Goal: Entertainment & Leisure: Browse casually

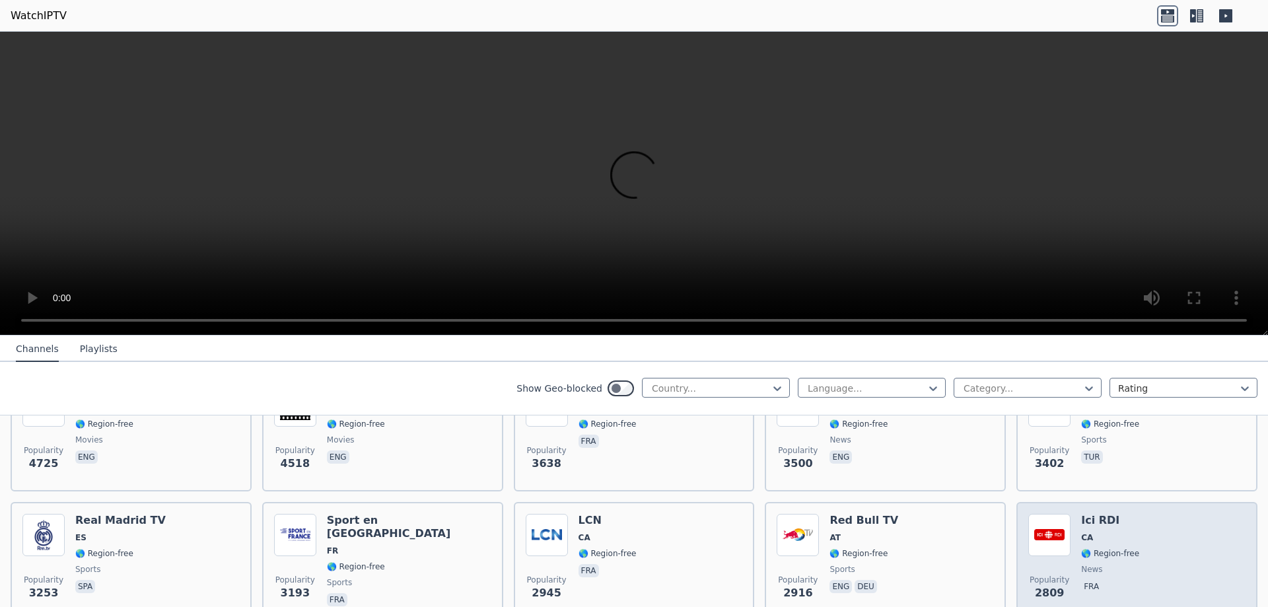
scroll to position [132, 0]
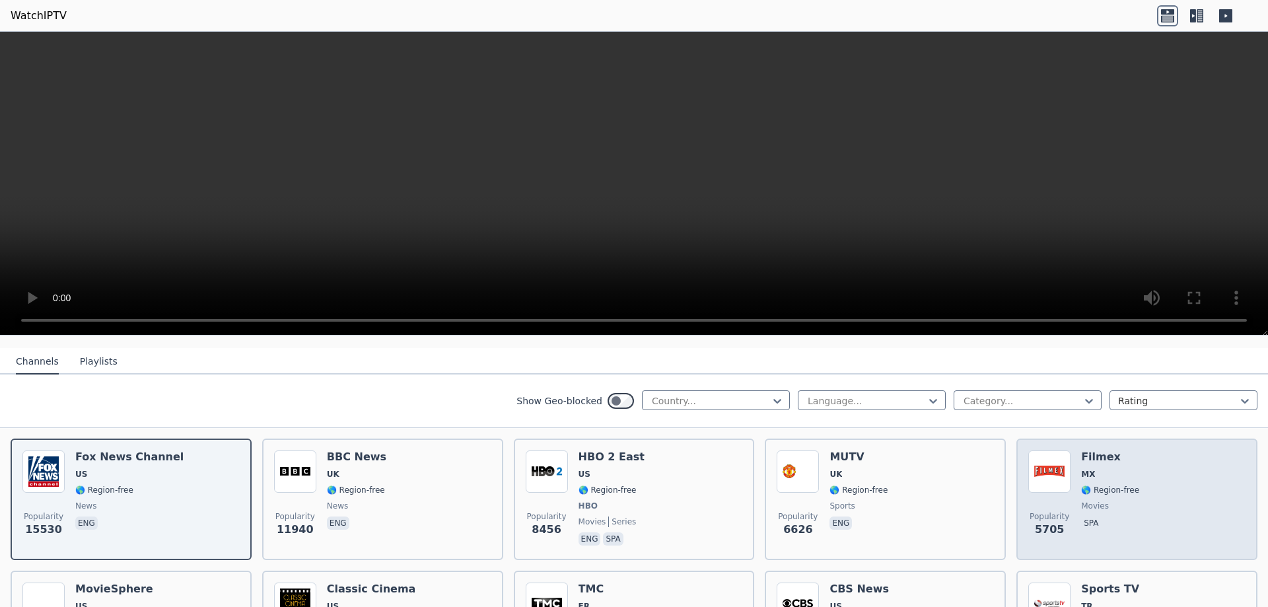
click at [1091, 450] on h6 "Filmex" at bounding box center [1110, 456] width 58 height 13
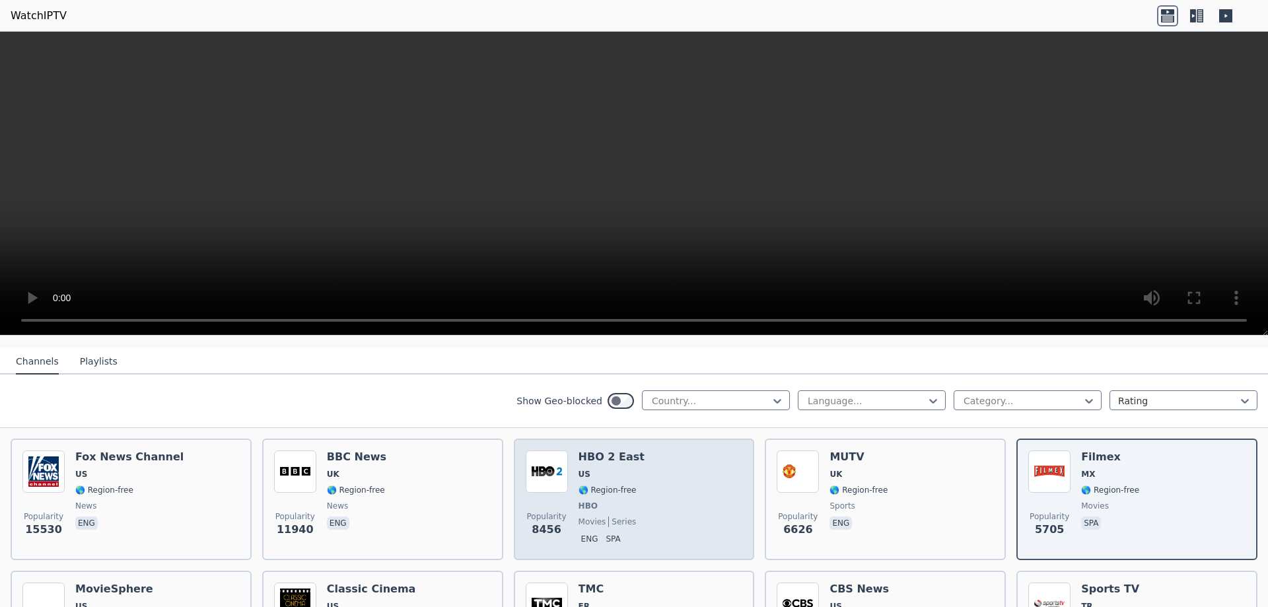
click at [600, 450] on h6 "HBO 2 East" at bounding box center [611, 456] width 66 height 13
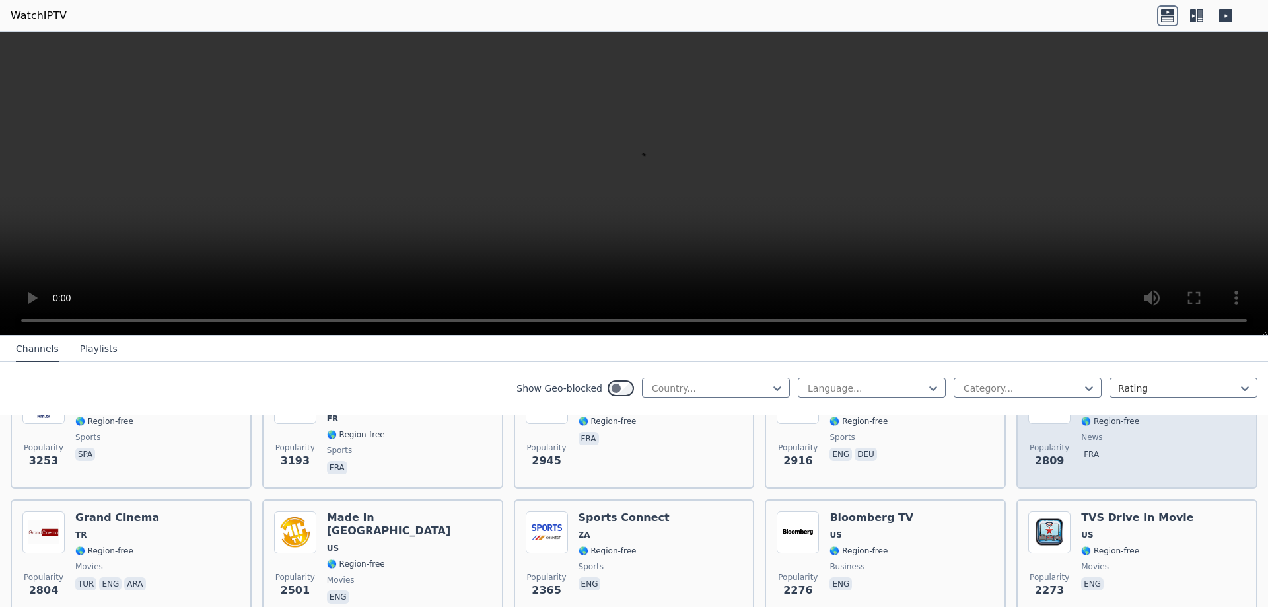
scroll to position [528, 0]
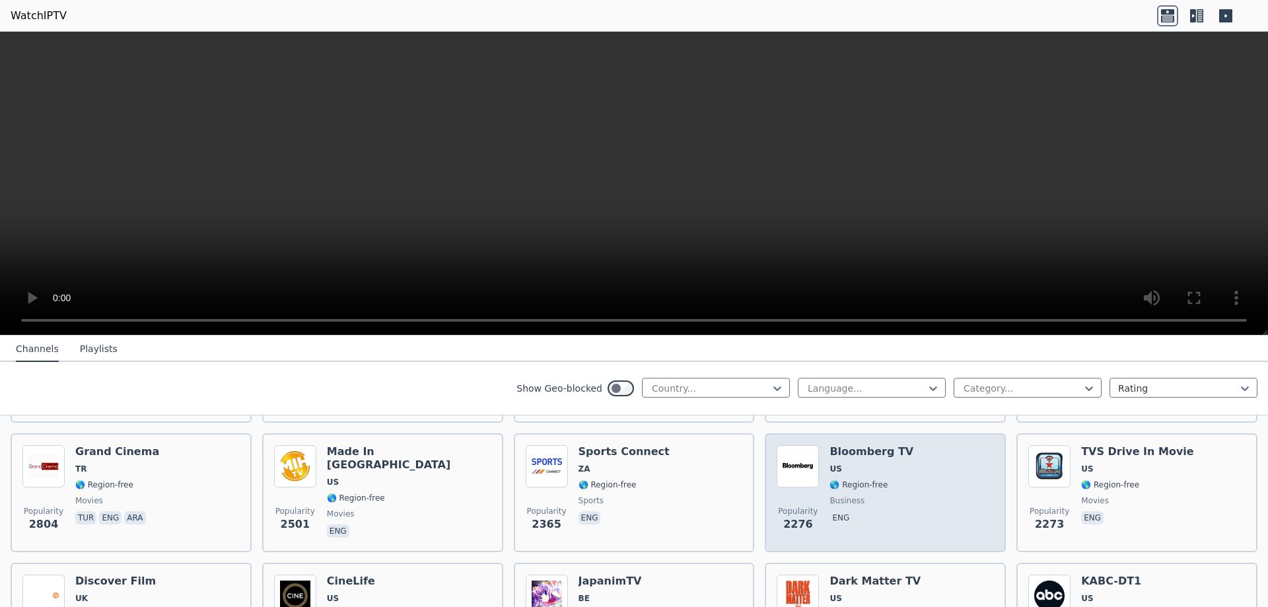
click at [846, 445] on h6 "Bloomberg TV" at bounding box center [871, 451] width 84 height 13
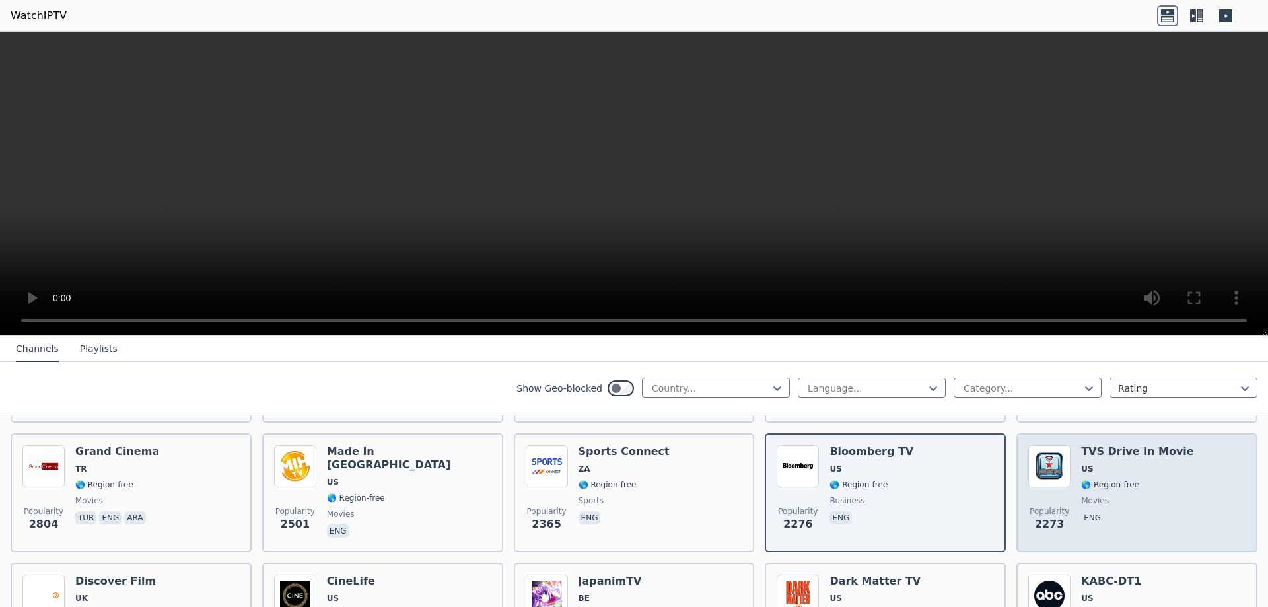
click at [1111, 445] on h6 "TVS Drive In Movie" at bounding box center [1137, 451] width 113 height 13
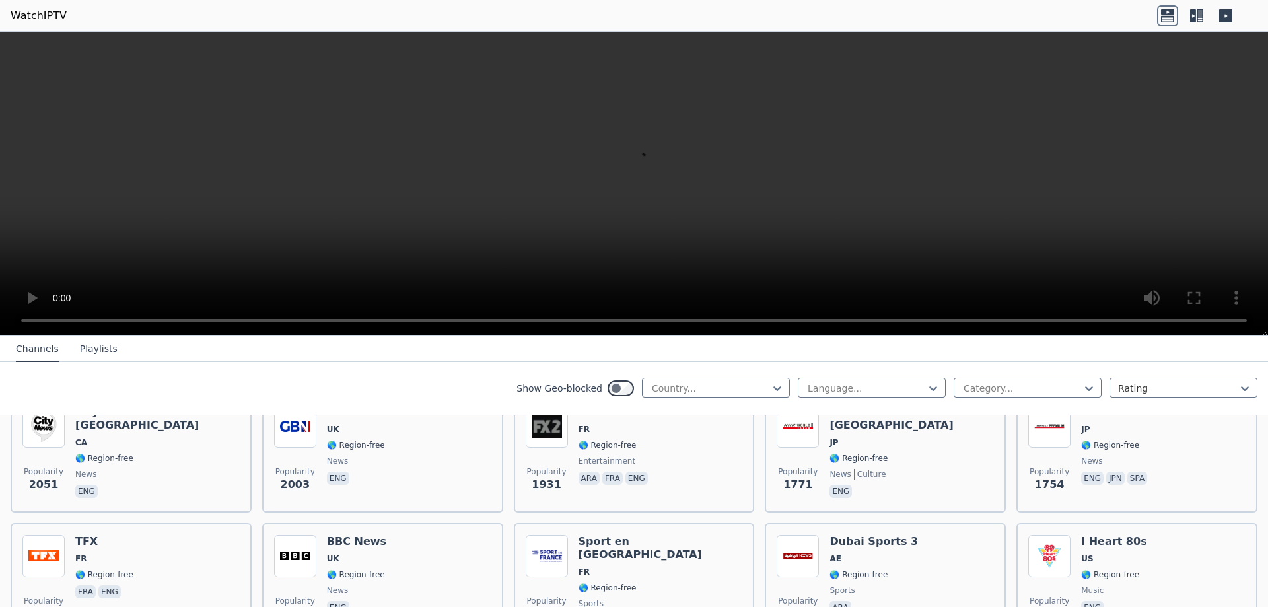
scroll to position [858, 0]
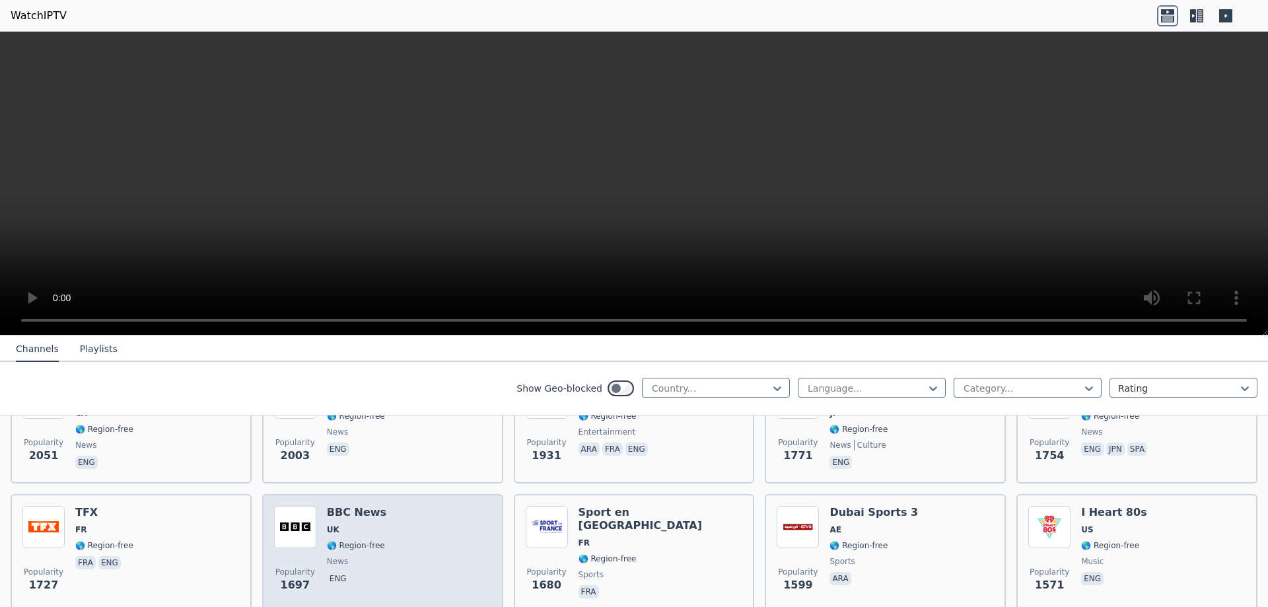
click at [361, 506] on h6 "BBC News" at bounding box center [356, 512] width 59 height 13
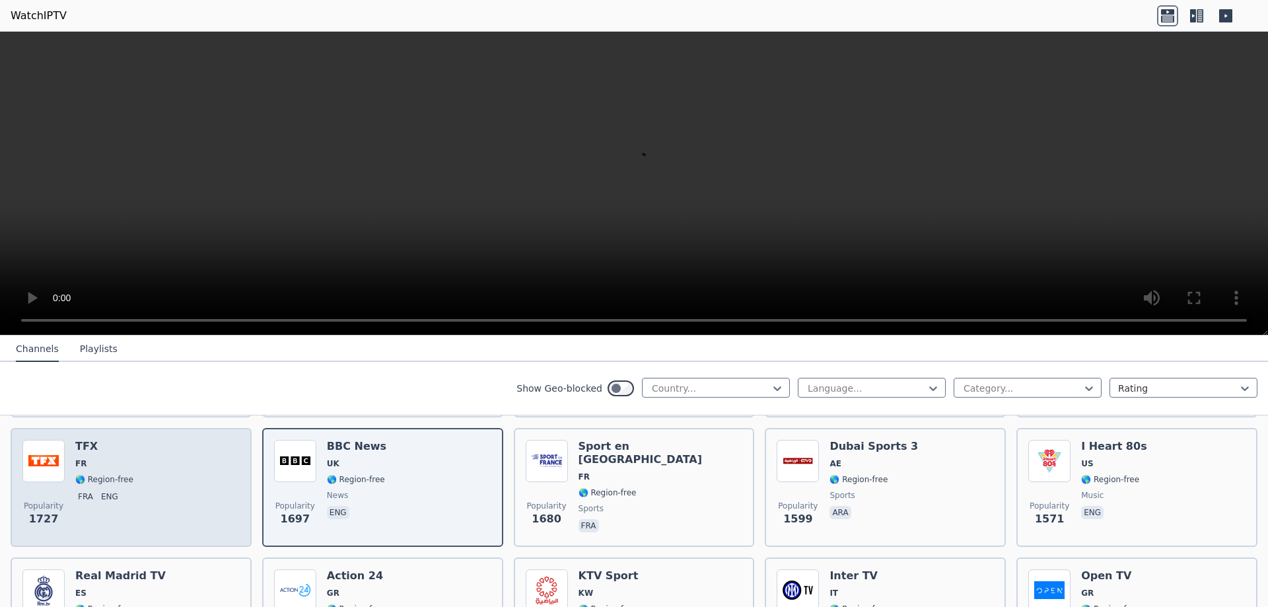
scroll to position [991, 0]
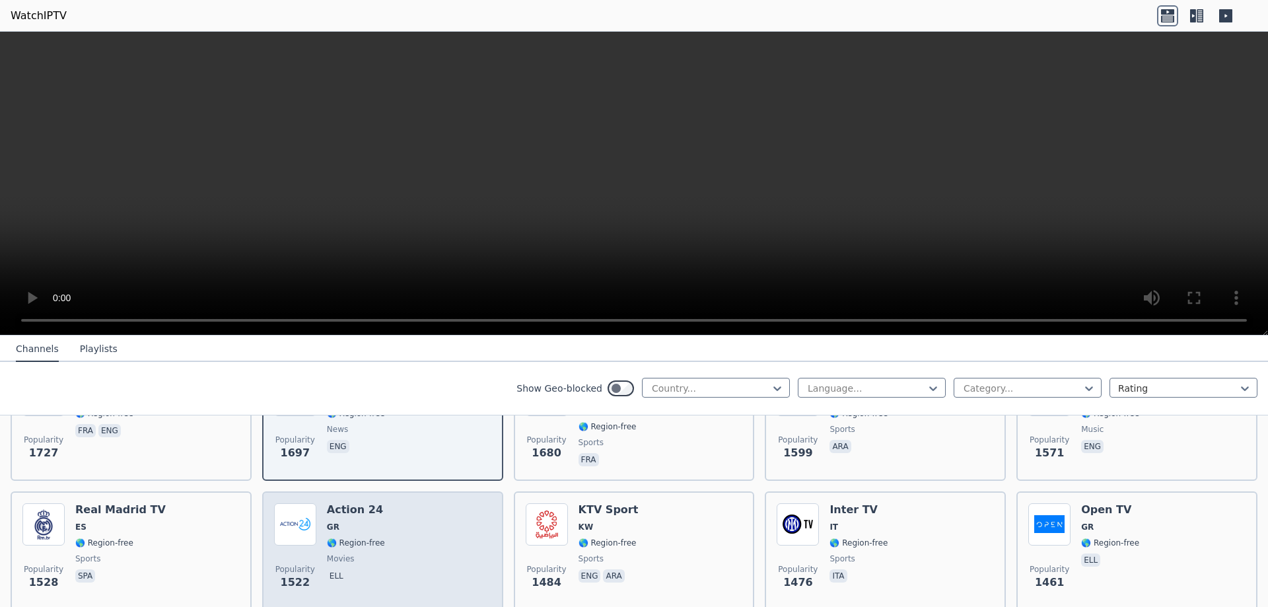
click at [352, 503] on h6 "Action 24" at bounding box center [356, 509] width 58 height 13
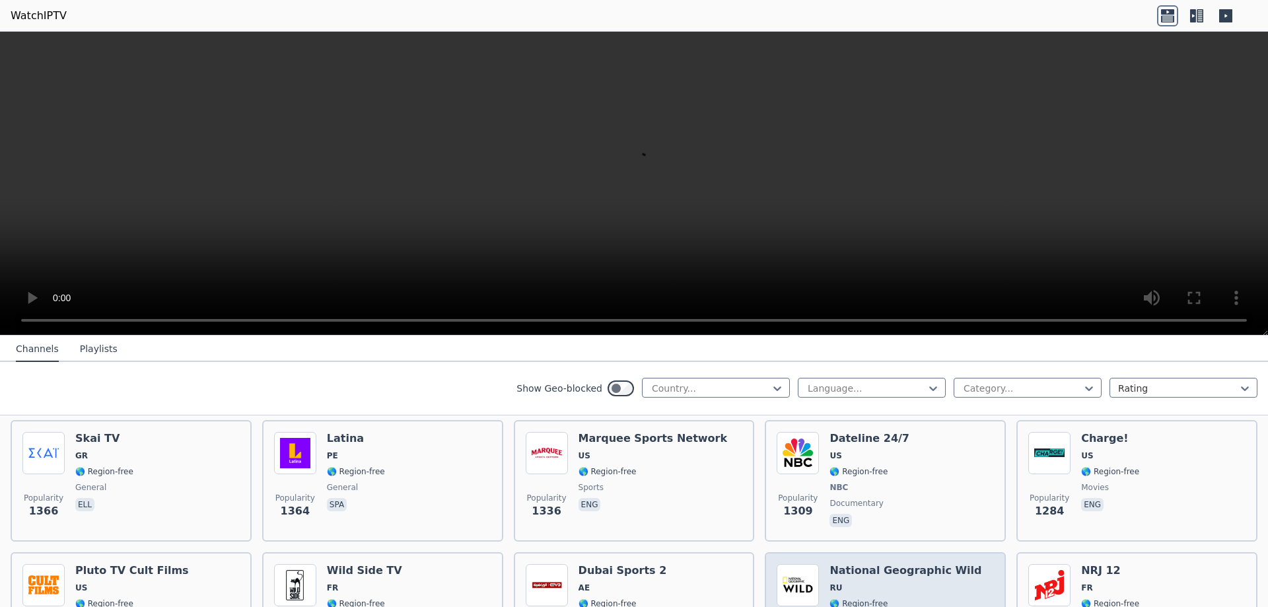
scroll to position [1387, 0]
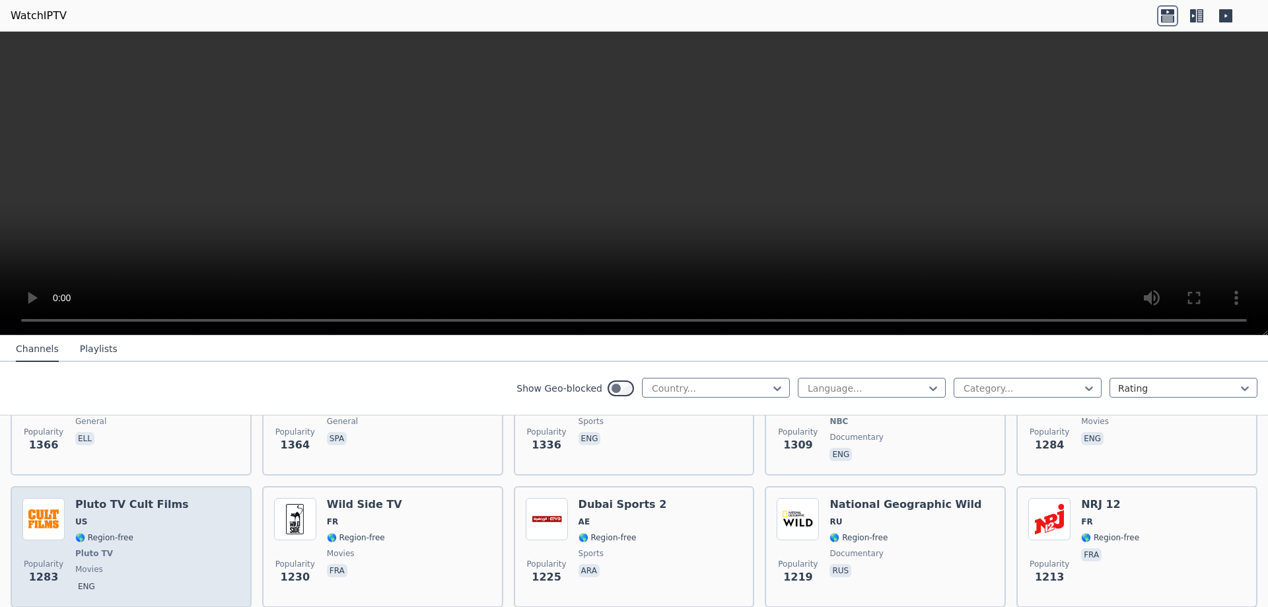
click at [119, 498] on h6 "Pluto TV Cult Films" at bounding box center [132, 504] width 114 height 13
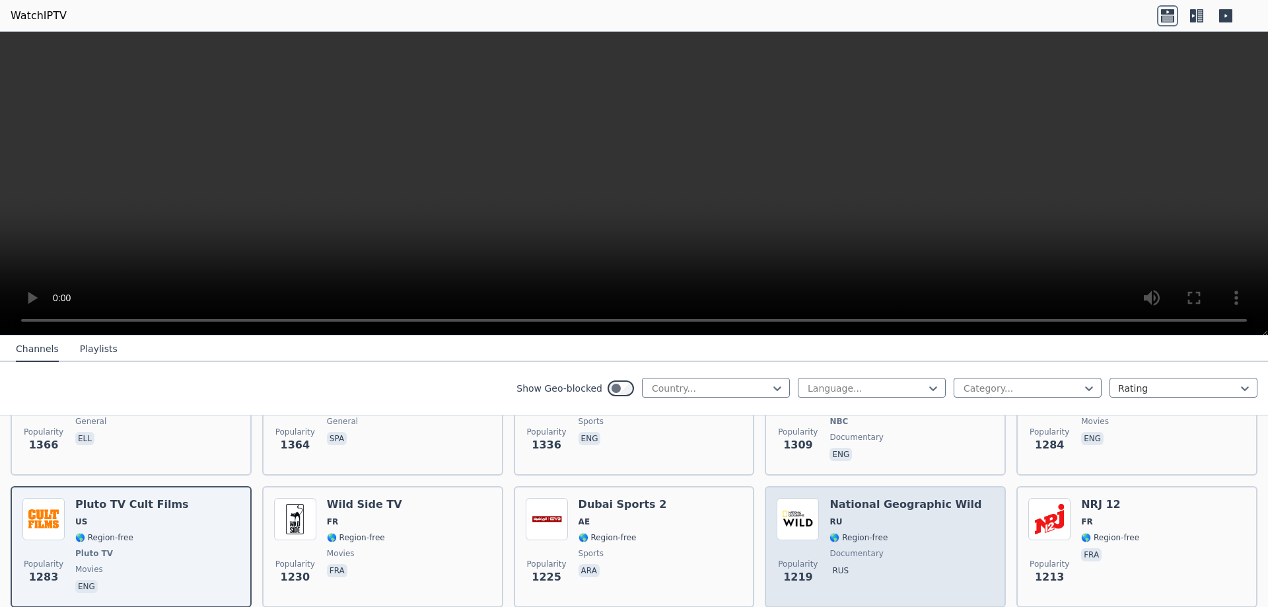
click at [877, 498] on h6 "National Geographic Wild" at bounding box center [905, 504] width 152 height 13
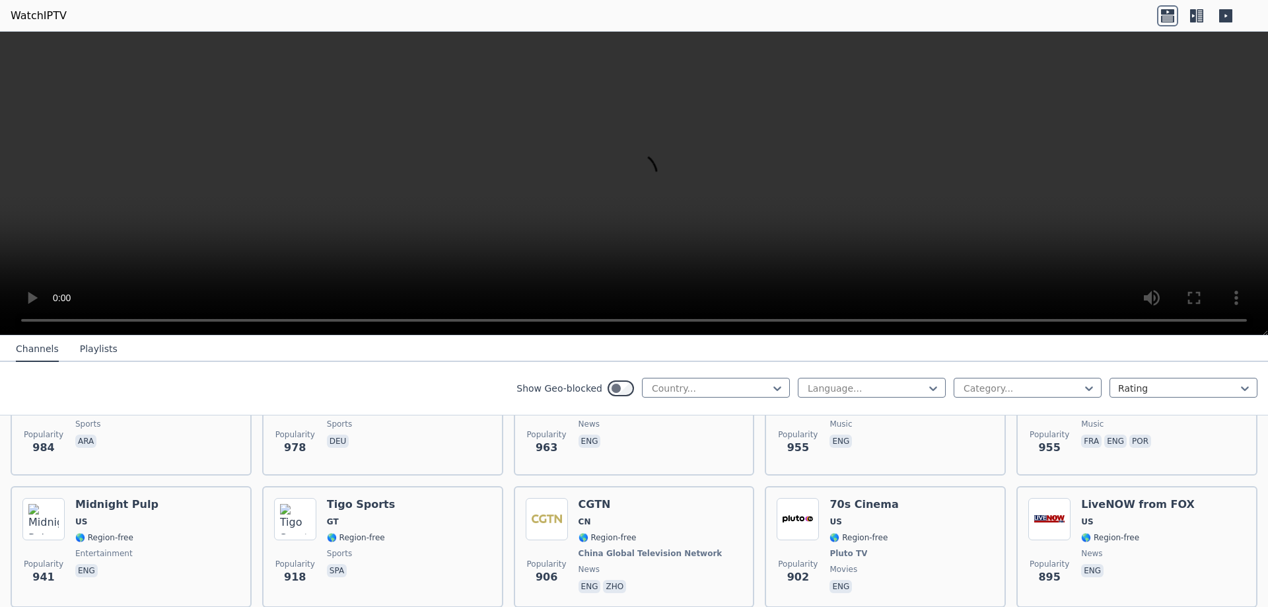
scroll to position [2245, 0]
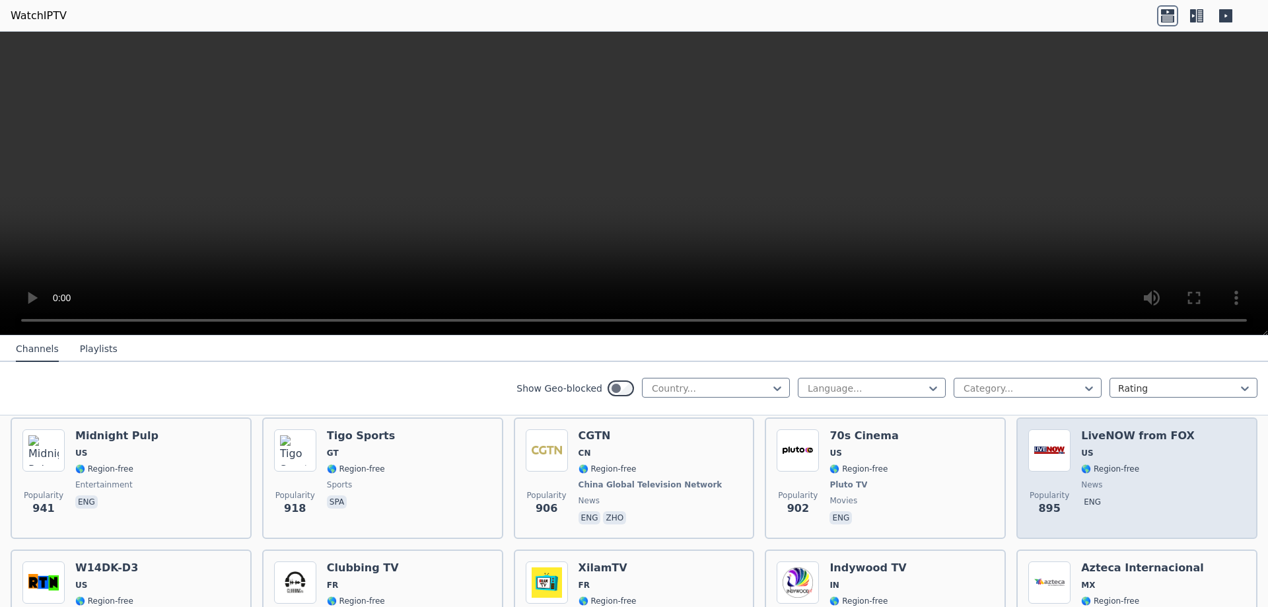
click at [1143, 429] on h6 "LiveNOW from FOX" at bounding box center [1138, 435] width 114 height 13
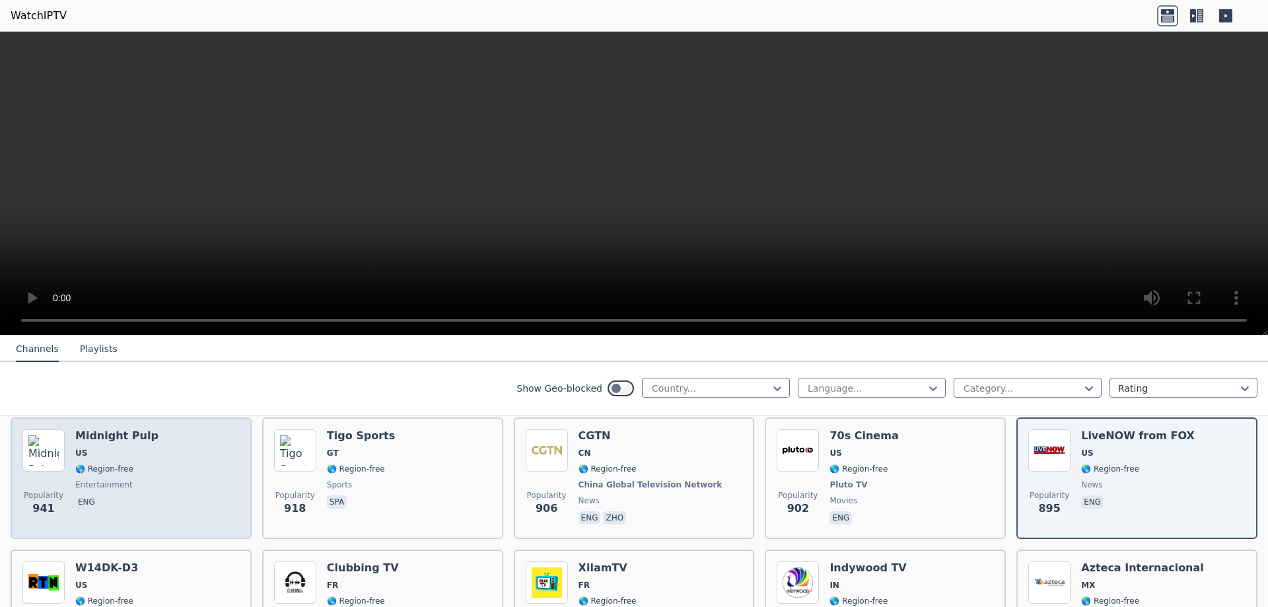
click at [94, 429] on h6 "Midnight Pulp" at bounding box center [116, 435] width 83 height 13
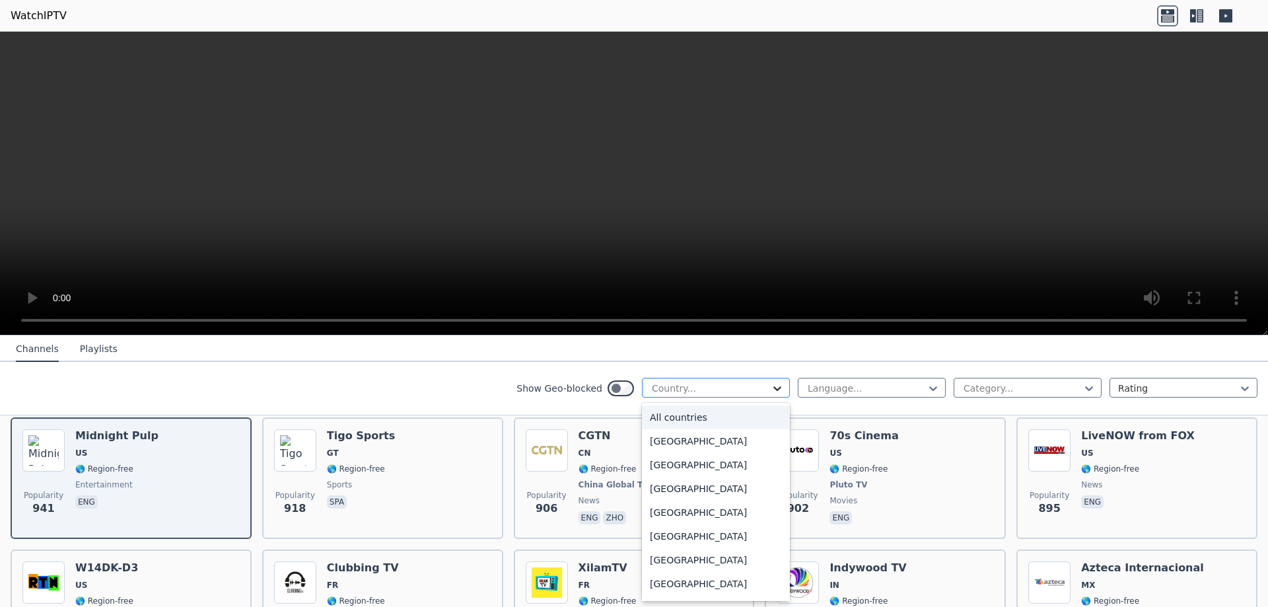
click at [771, 384] on icon at bounding box center [777, 388] width 13 height 13
click at [660, 427] on div "[GEOGRAPHIC_DATA]" at bounding box center [716, 415] width 148 height 24
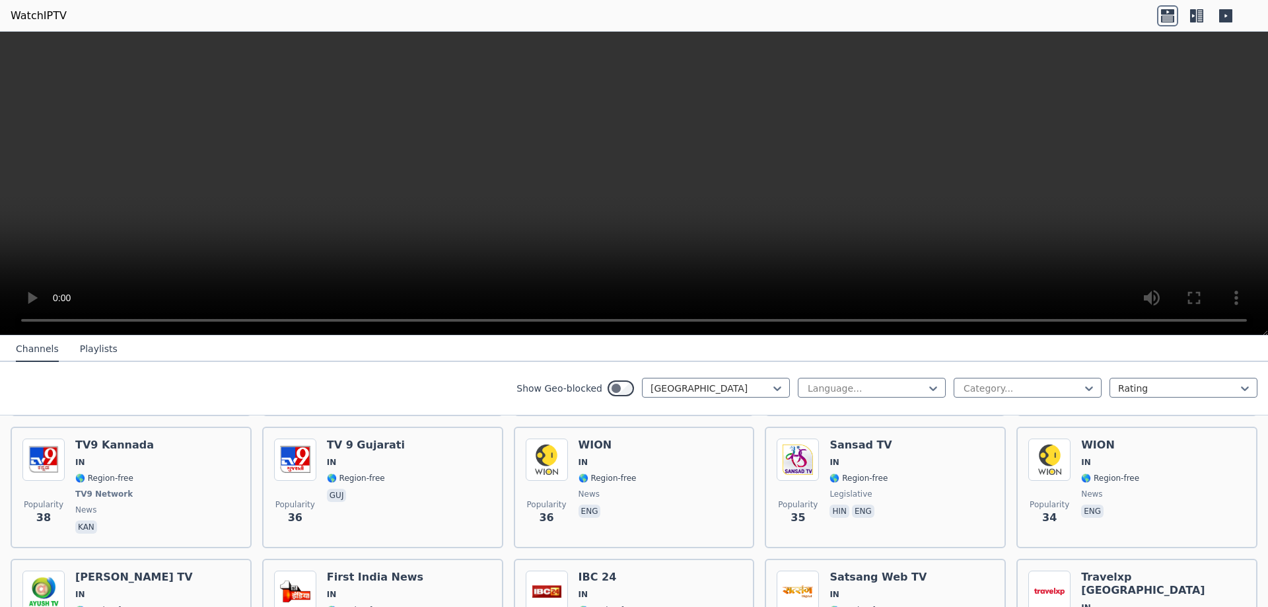
scroll to position [2113, 0]
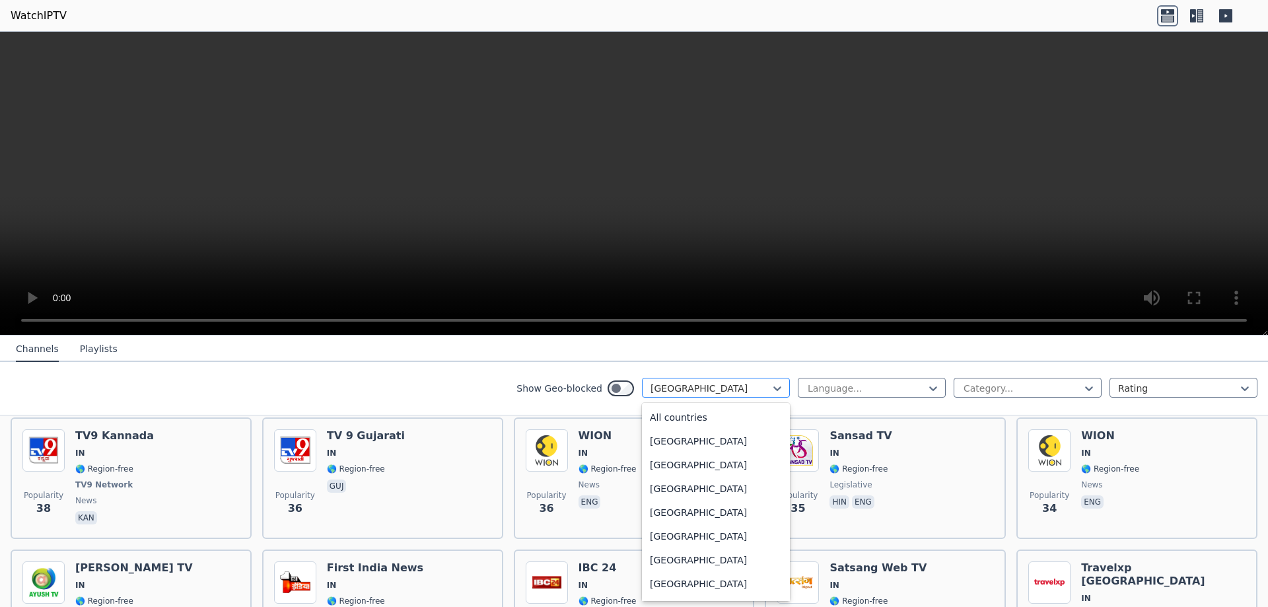
click at [749, 388] on div at bounding box center [710, 388] width 120 height 13
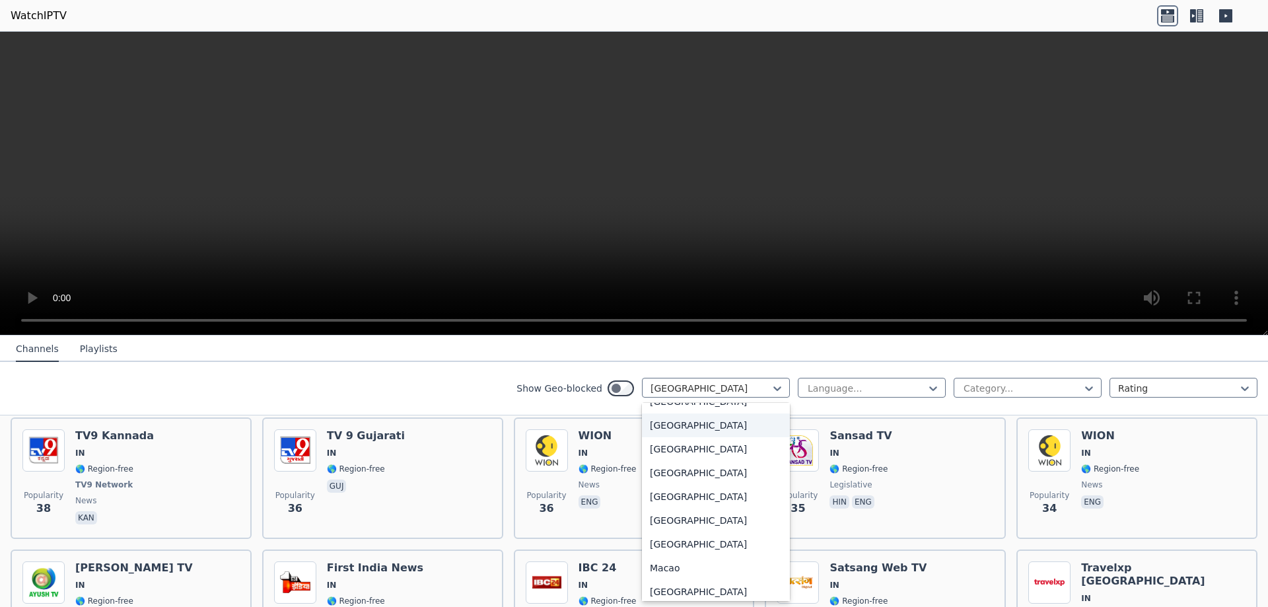
click at [693, 437] on div "[GEOGRAPHIC_DATA]" at bounding box center [716, 425] width 148 height 24
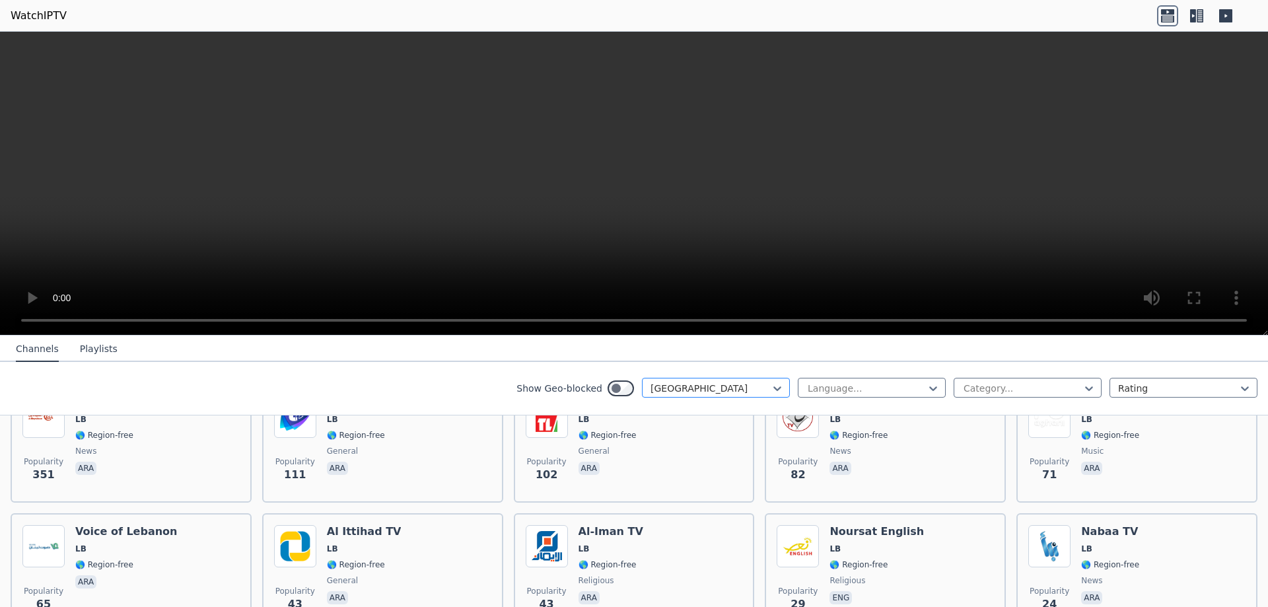
scroll to position [198, 0]
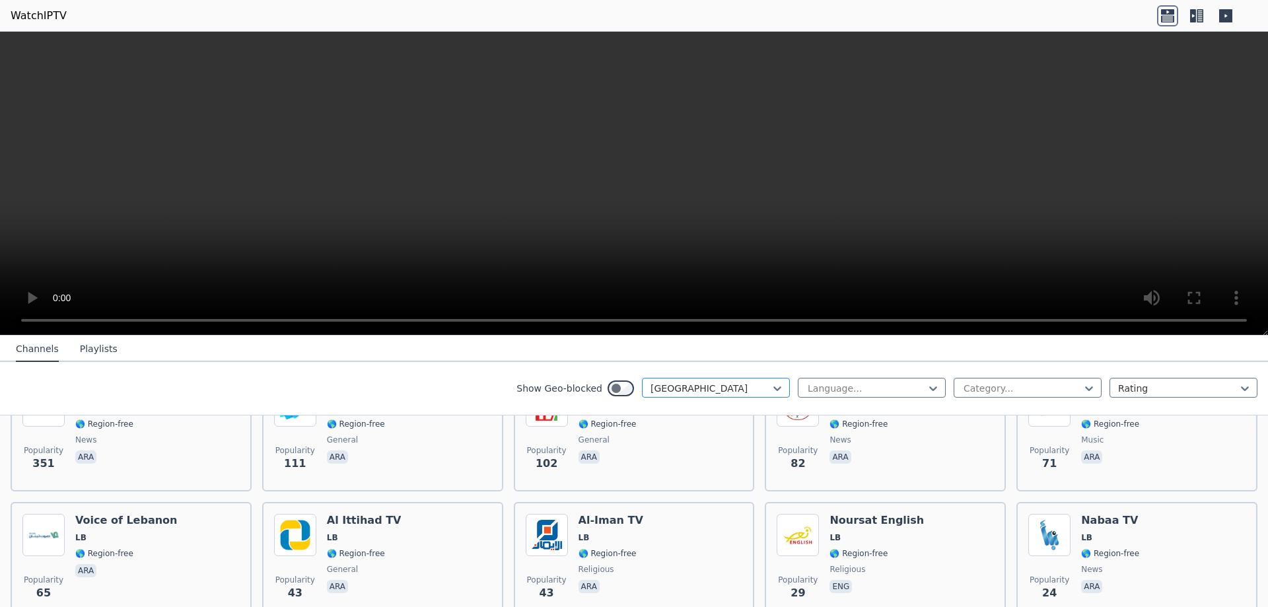
click at [759, 389] on div at bounding box center [710, 388] width 120 height 13
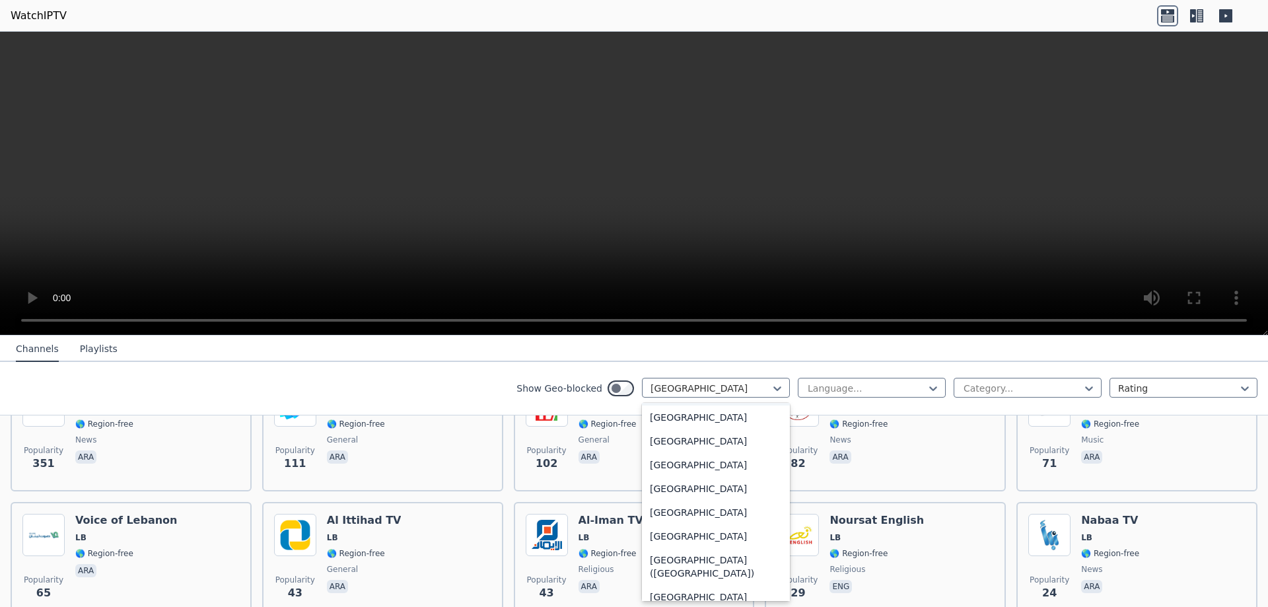
scroll to position [2940, 0]
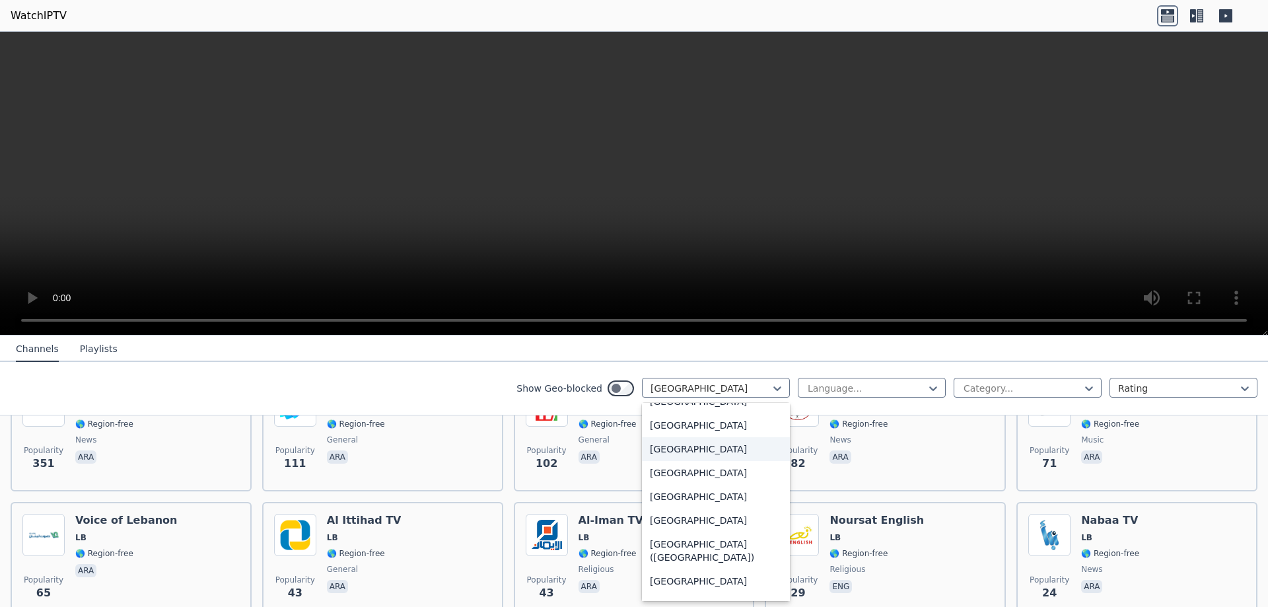
click at [693, 461] on div "[GEOGRAPHIC_DATA]" at bounding box center [716, 449] width 148 height 24
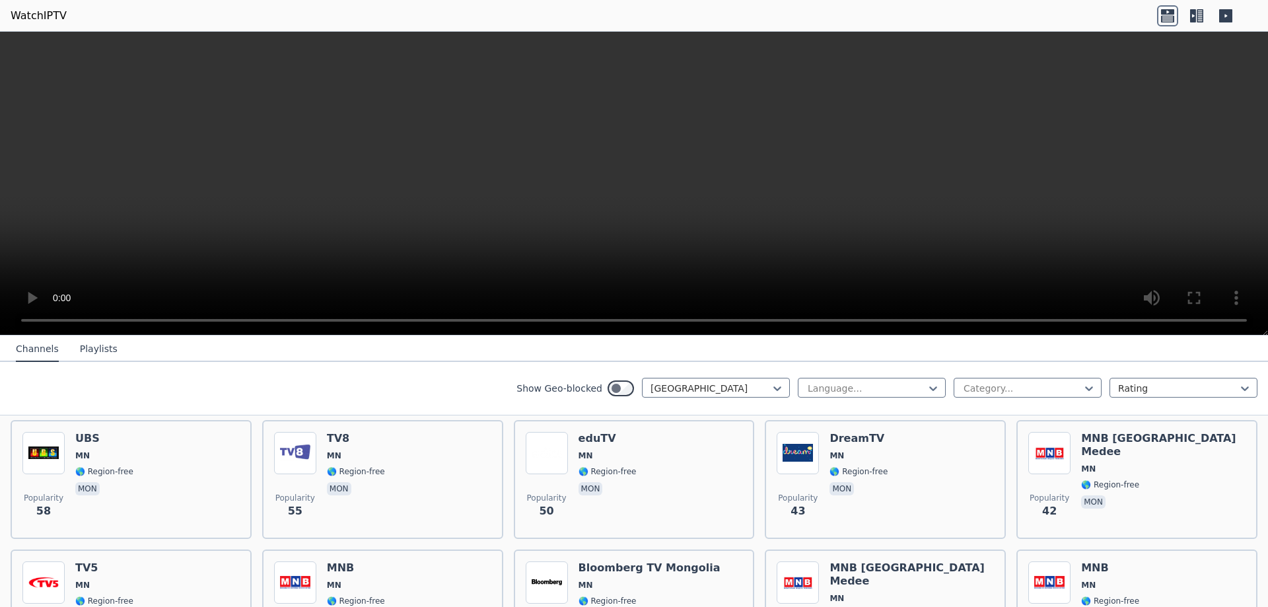
scroll to position [660, 0]
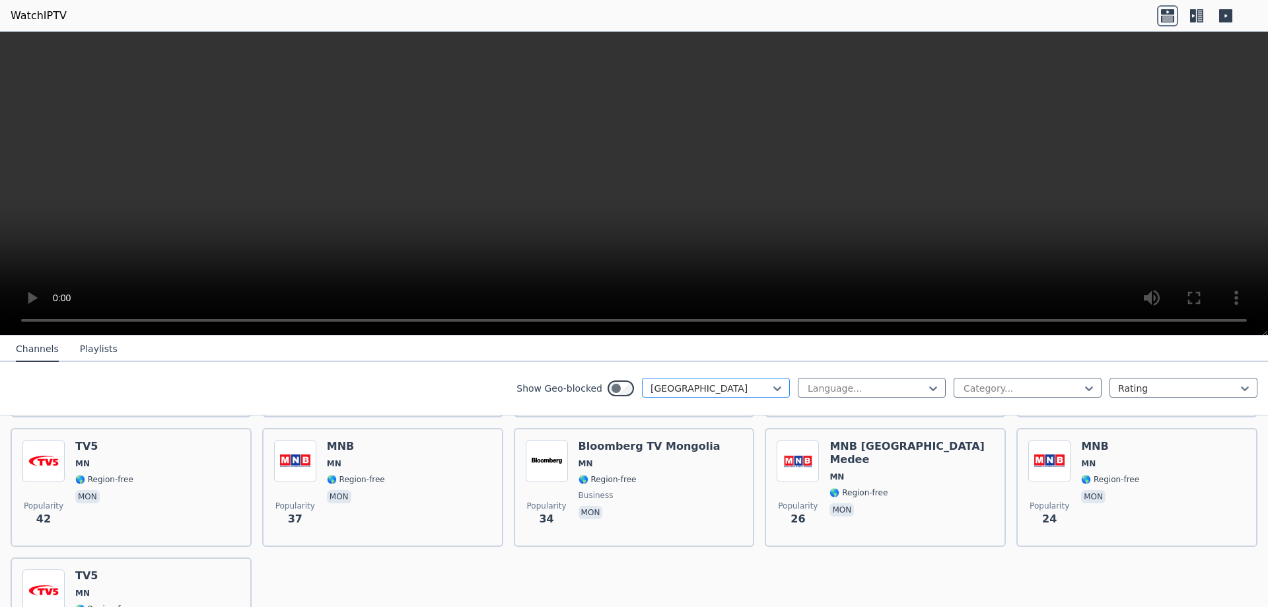
click at [758, 390] on div at bounding box center [710, 388] width 120 height 13
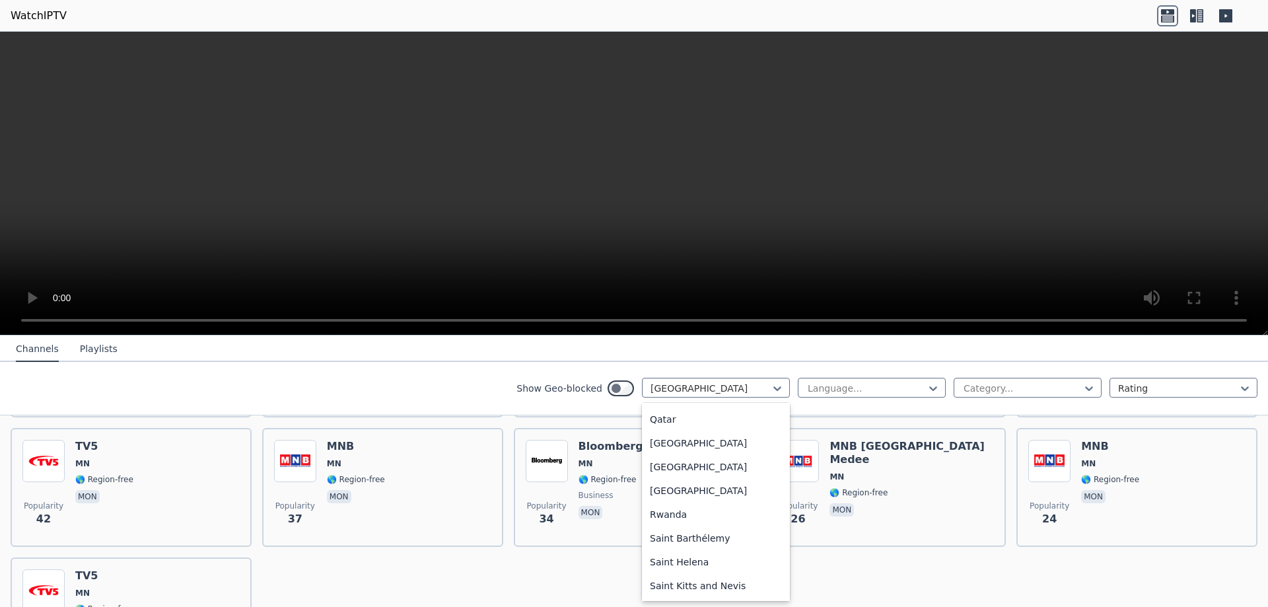
scroll to position [3614, 0]
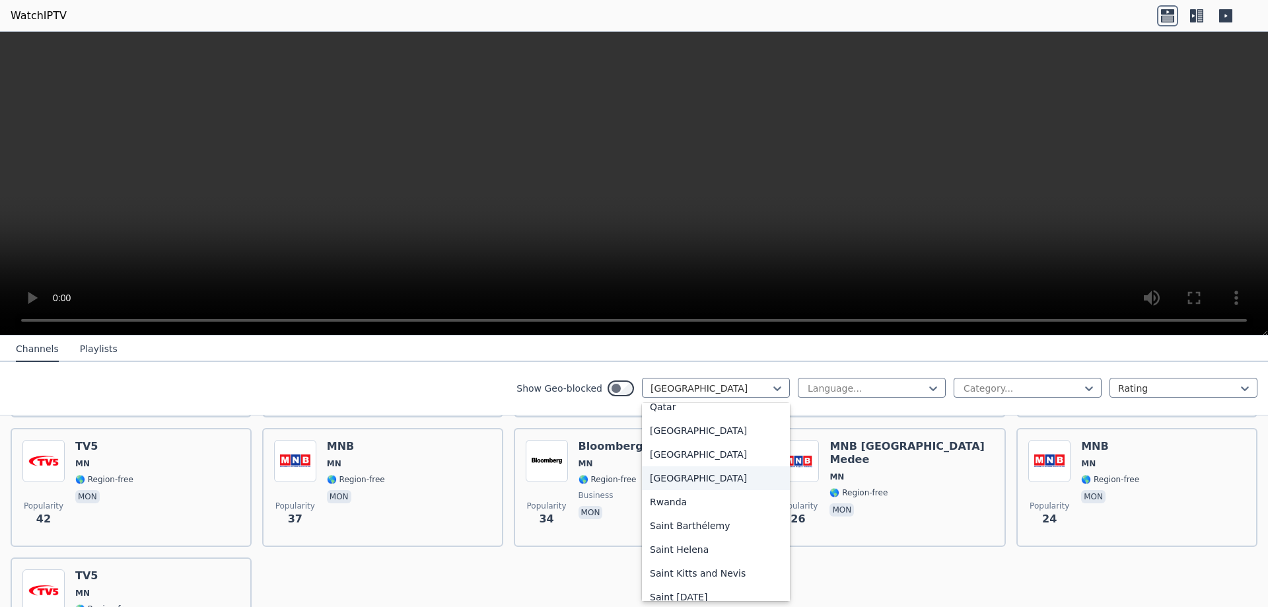
click at [717, 479] on div "[GEOGRAPHIC_DATA]" at bounding box center [716, 478] width 148 height 24
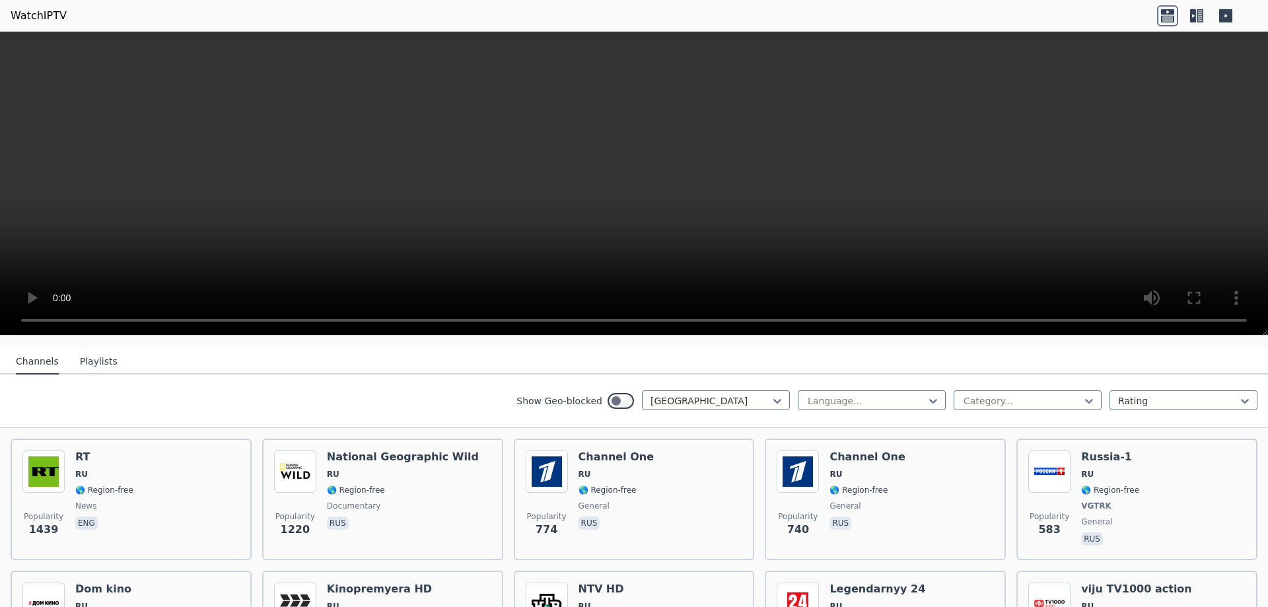
scroll to position [198, 0]
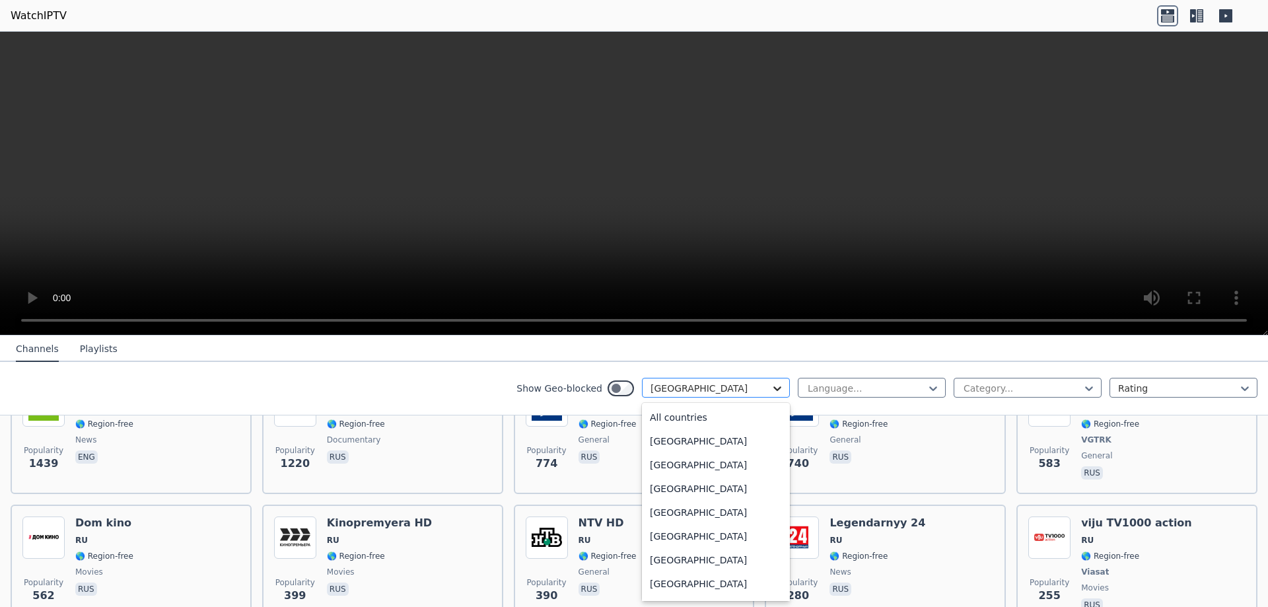
click at [771, 390] on icon at bounding box center [777, 388] width 13 height 13
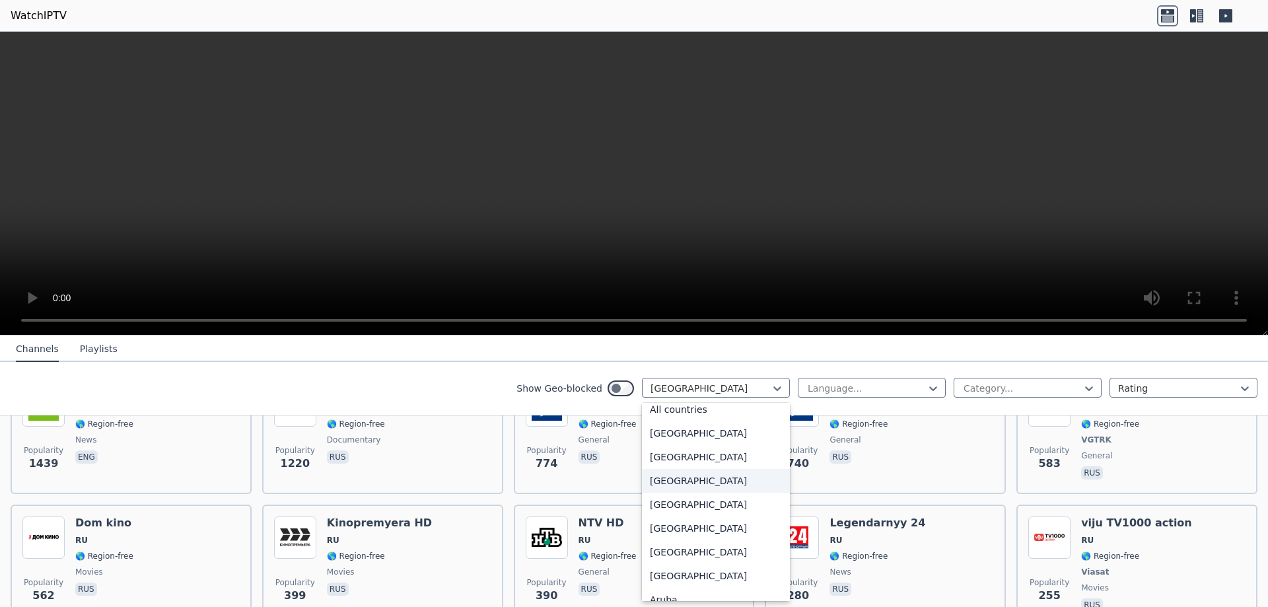
scroll to position [0, 0]
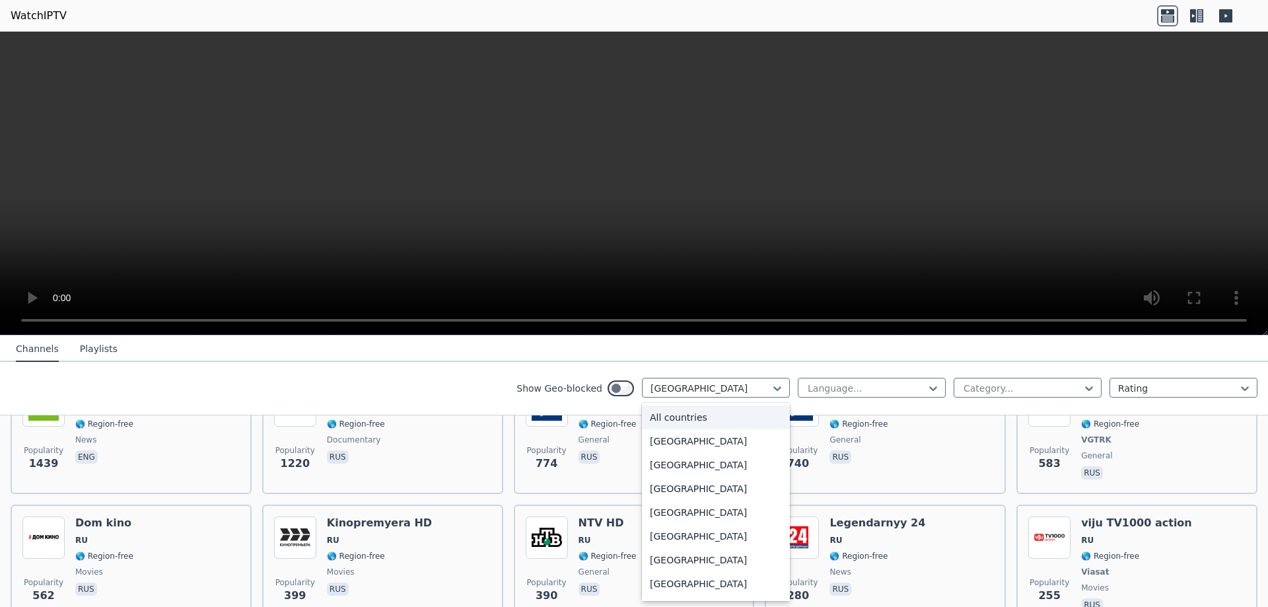
click at [680, 419] on div "All countries" at bounding box center [716, 417] width 148 height 24
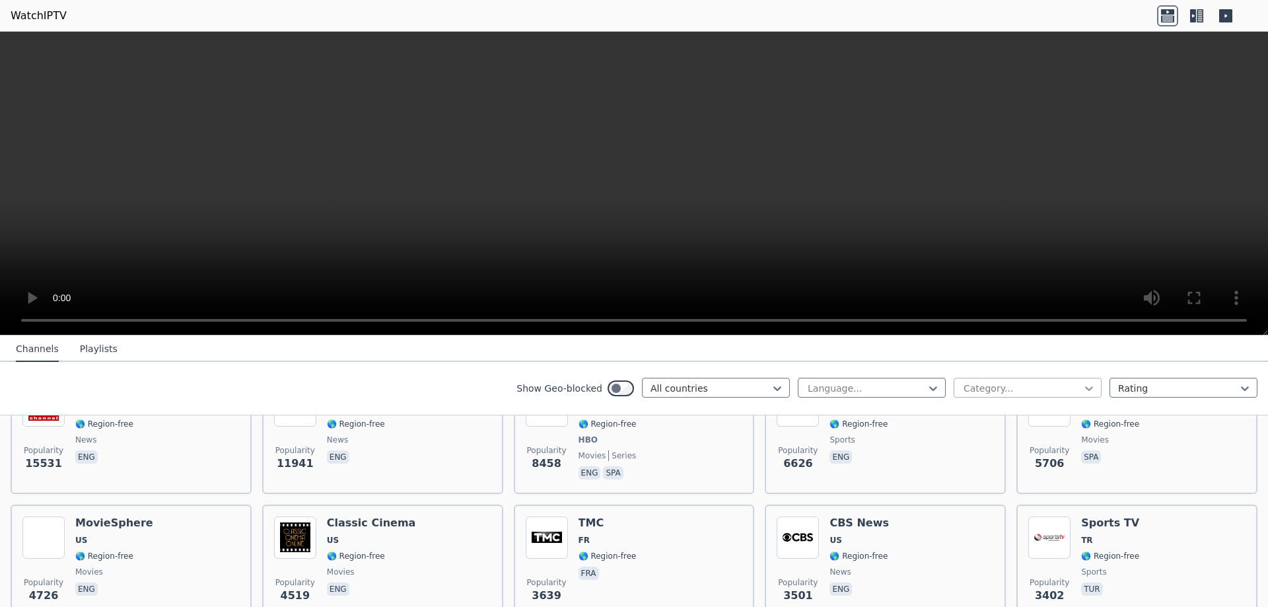
click at [1082, 386] on icon at bounding box center [1088, 388] width 13 height 13
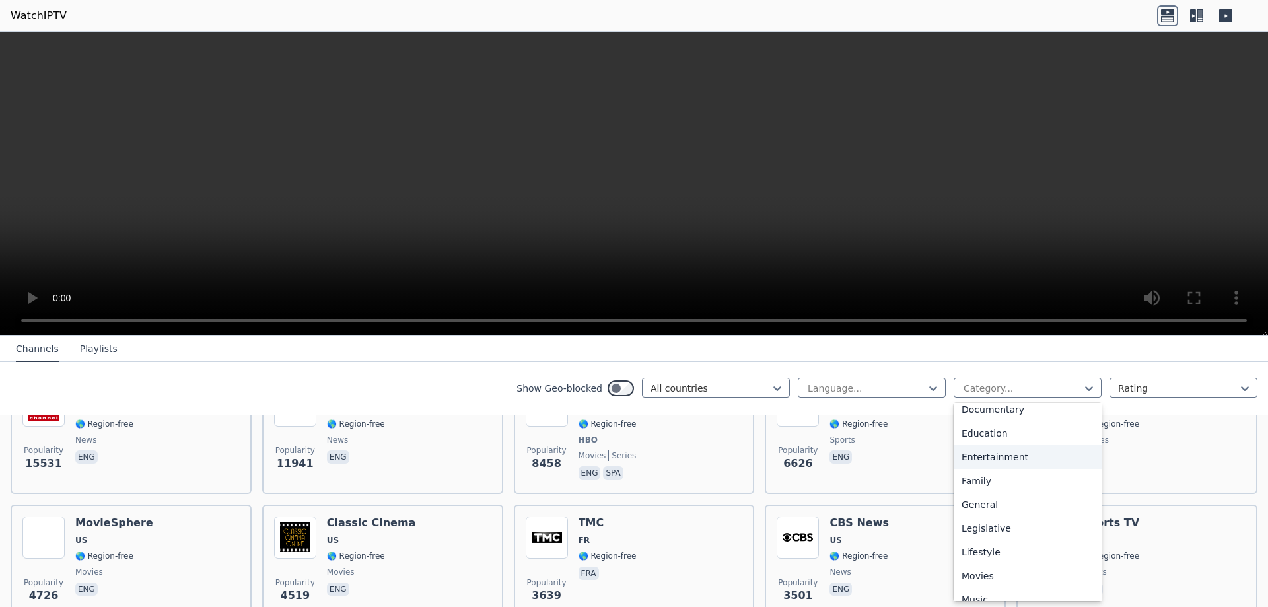
scroll to position [264, 0]
click at [973, 505] on div "Movies" at bounding box center [1028, 510] width 148 height 24
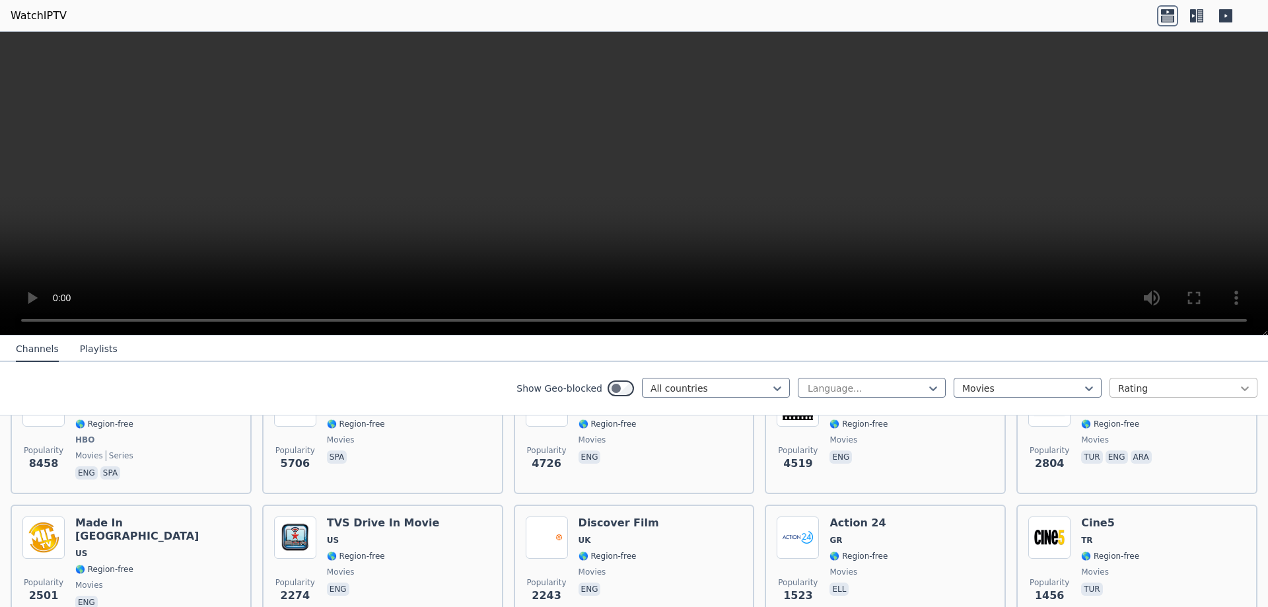
click at [1240, 389] on icon at bounding box center [1244, 388] width 13 height 13
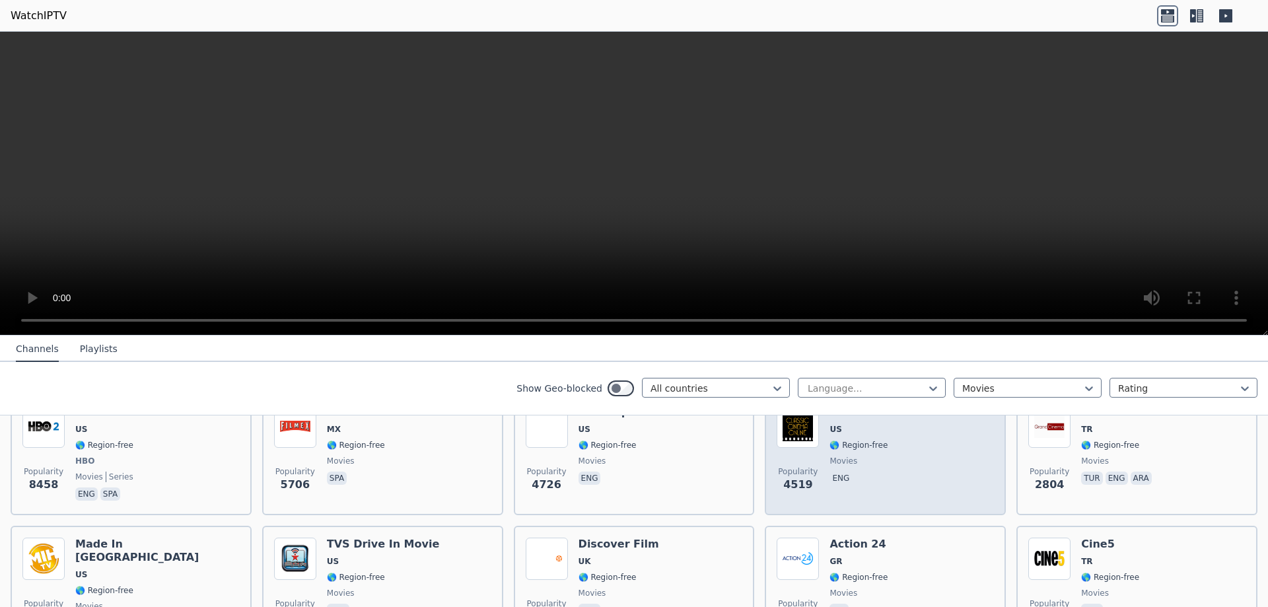
scroll to position [198, 0]
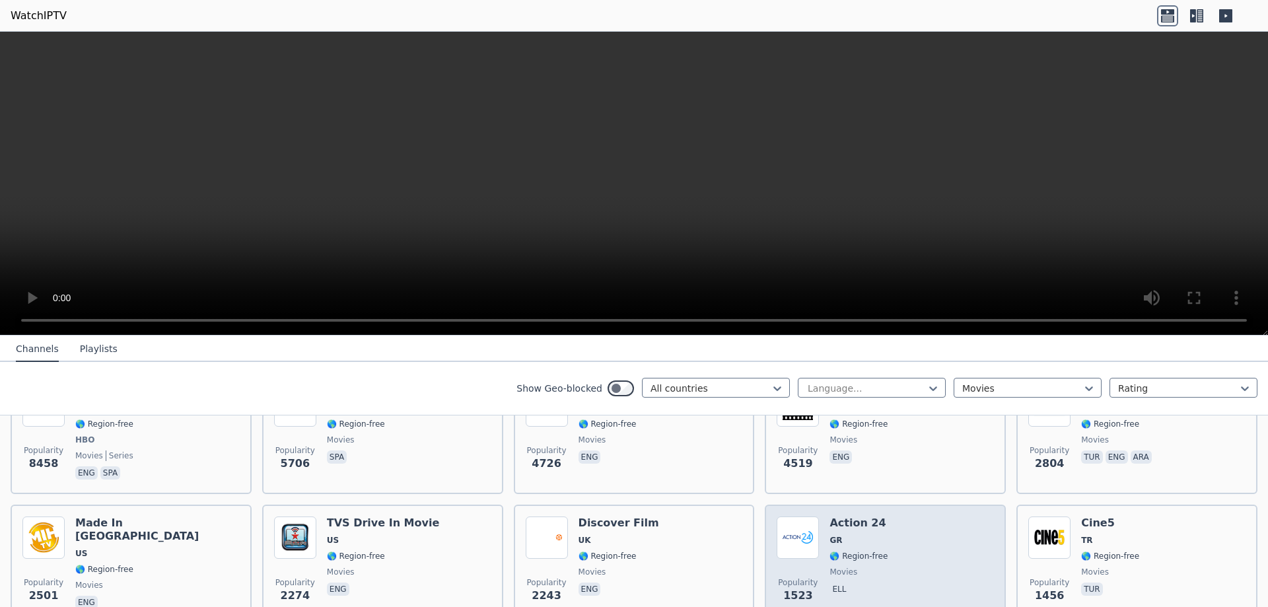
click at [840, 516] on h6 "Action 24" at bounding box center [858, 522] width 58 height 13
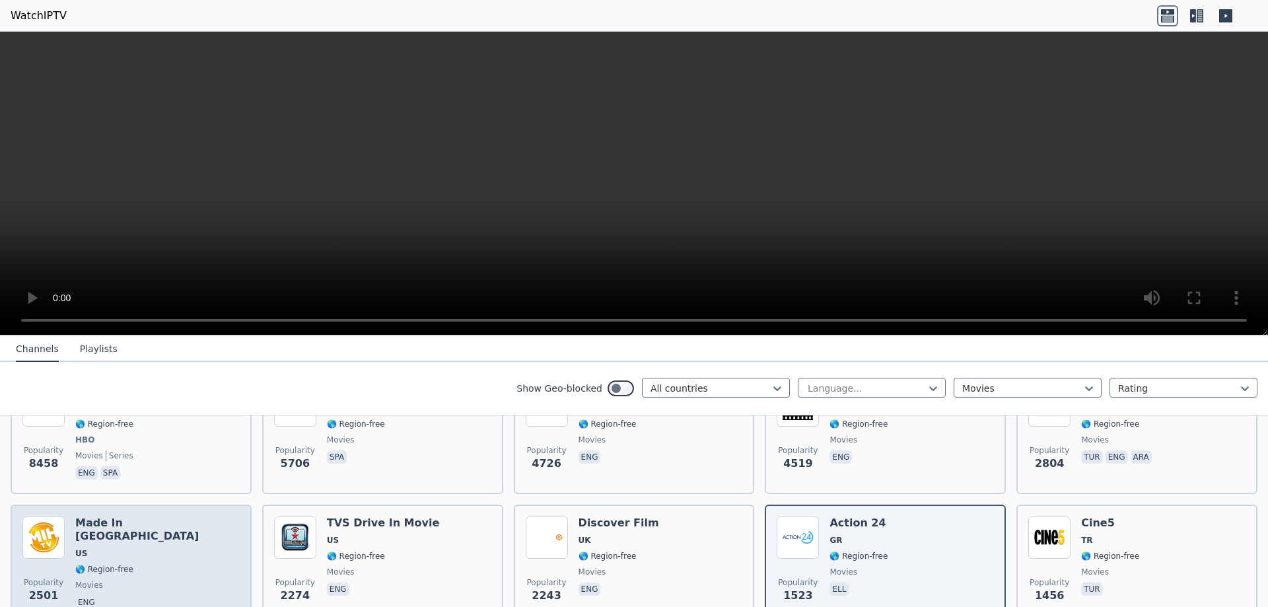
click at [114, 516] on h6 "Made In [GEOGRAPHIC_DATA]" at bounding box center [157, 529] width 164 height 26
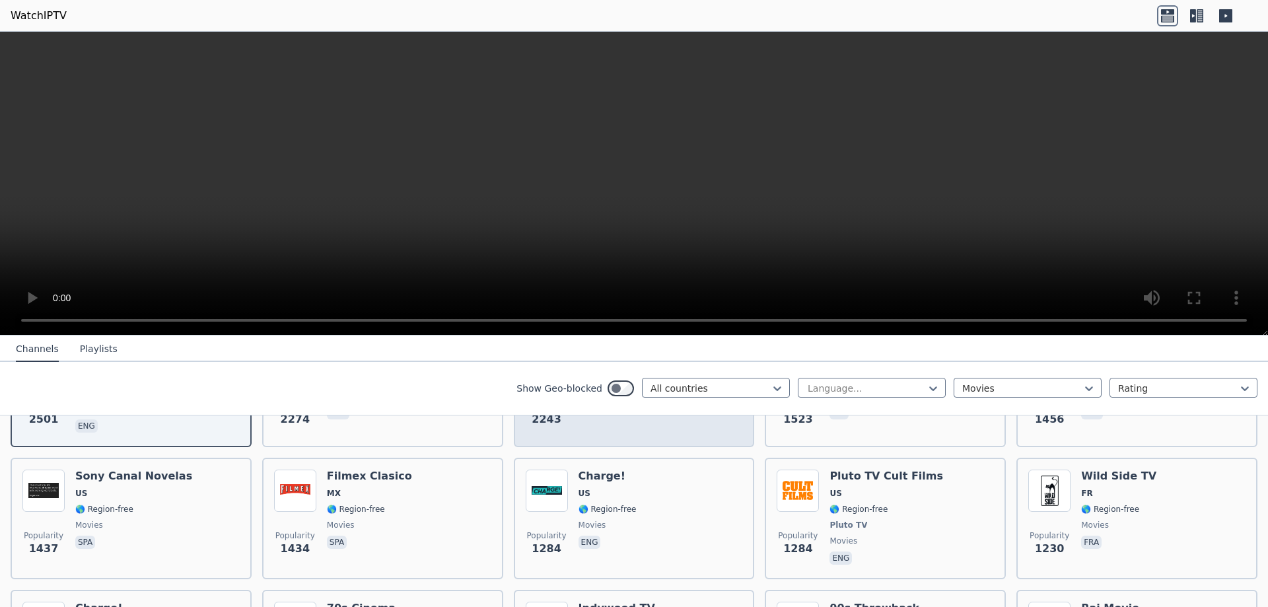
scroll to position [462, 0]
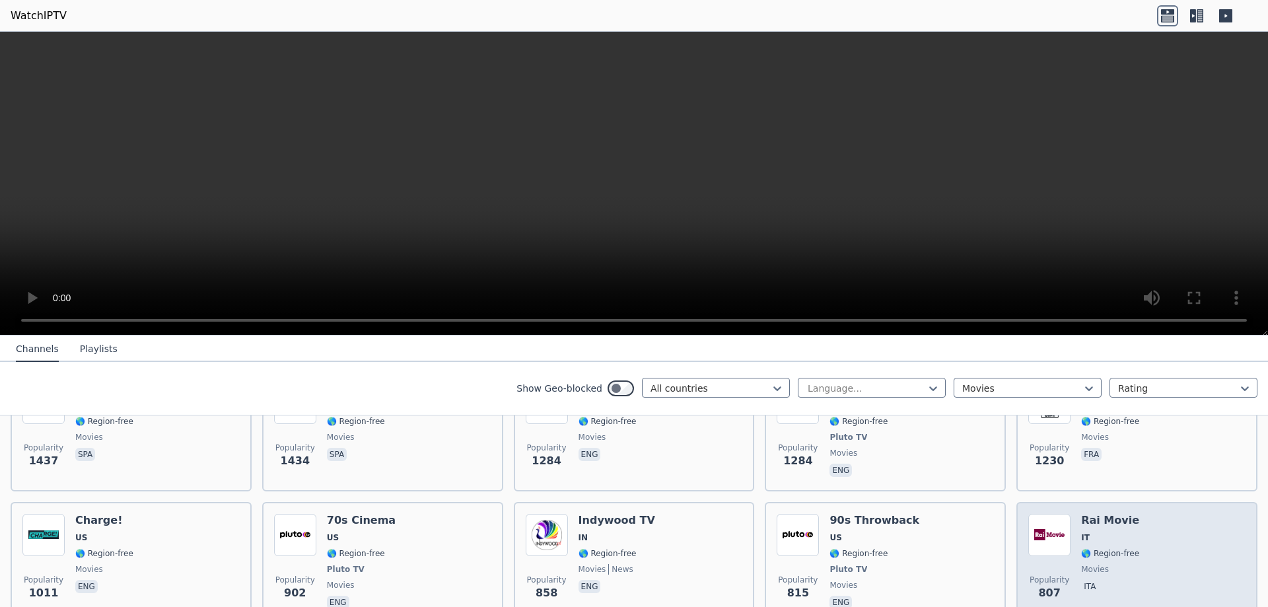
click at [1102, 514] on h6 "Rai Movie" at bounding box center [1110, 520] width 58 height 13
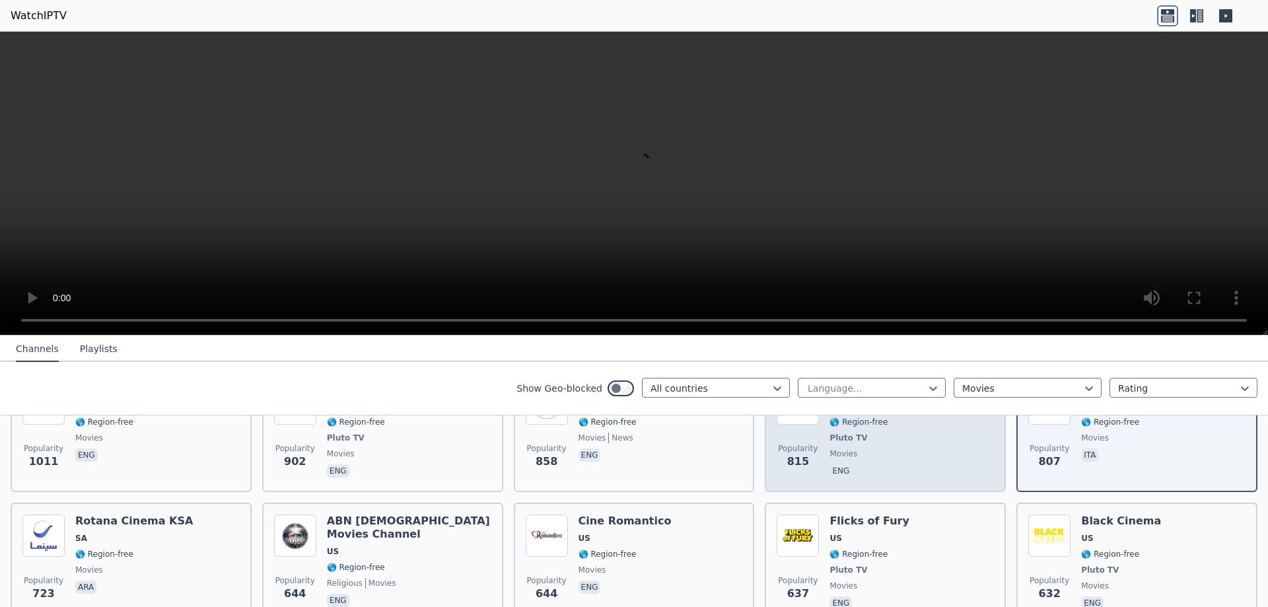
scroll to position [594, 0]
